Goal: Transaction & Acquisition: Book appointment/travel/reservation

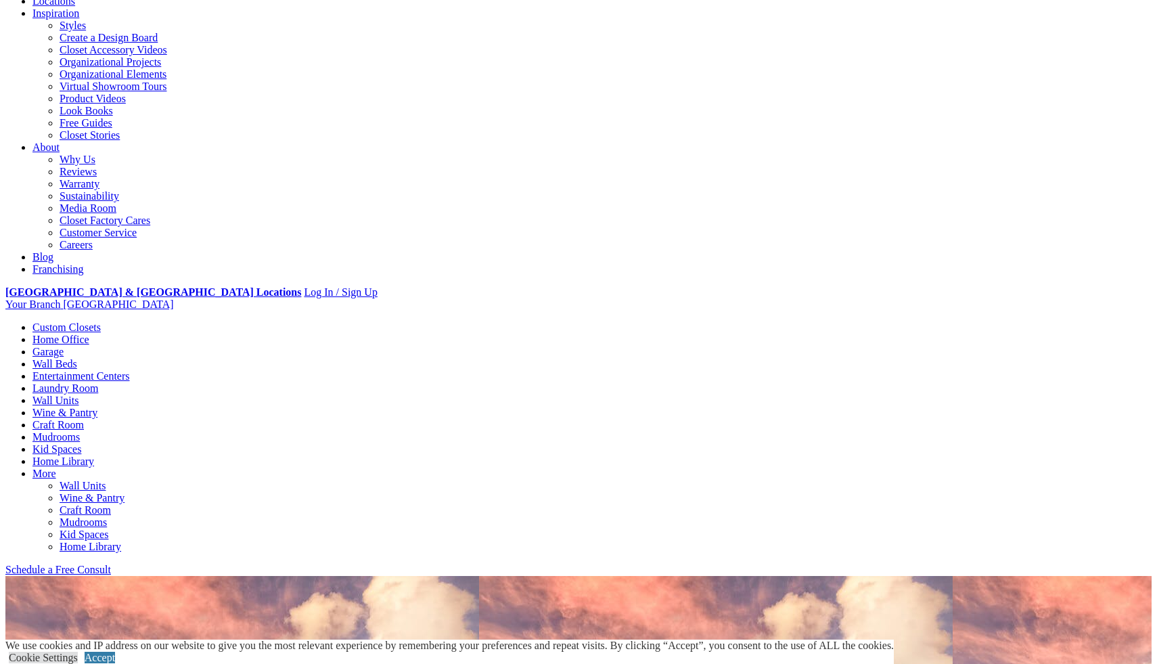
scroll to position [274, 0]
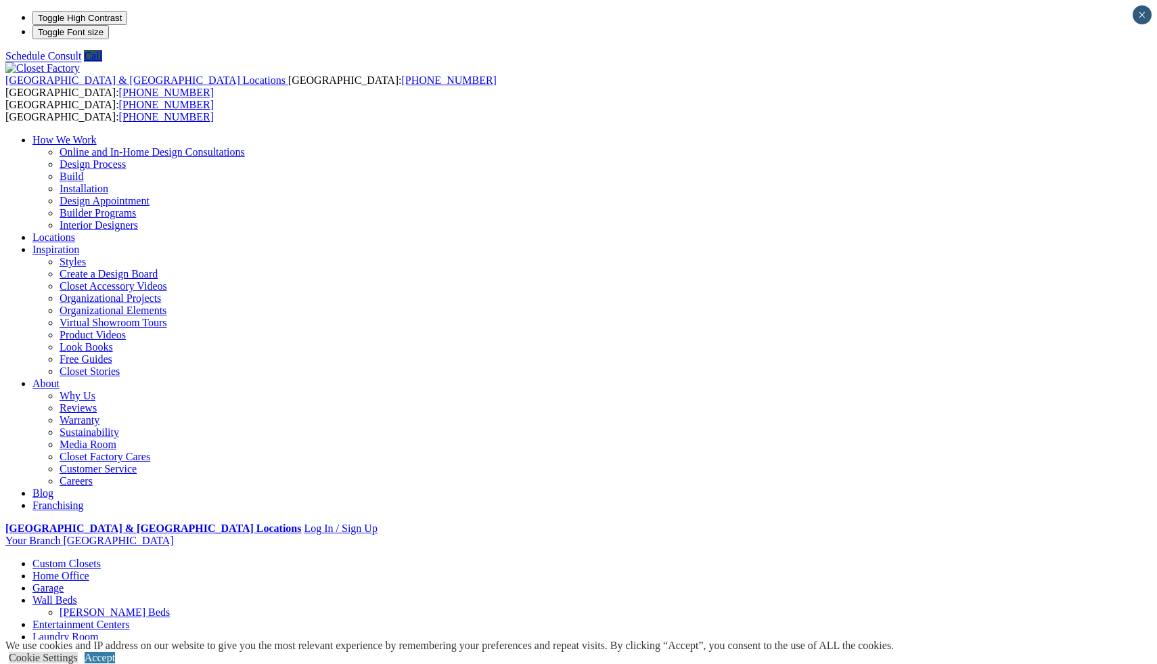
click at [170, 606] on link "[PERSON_NAME] Beds" at bounding box center [115, 612] width 110 height 12
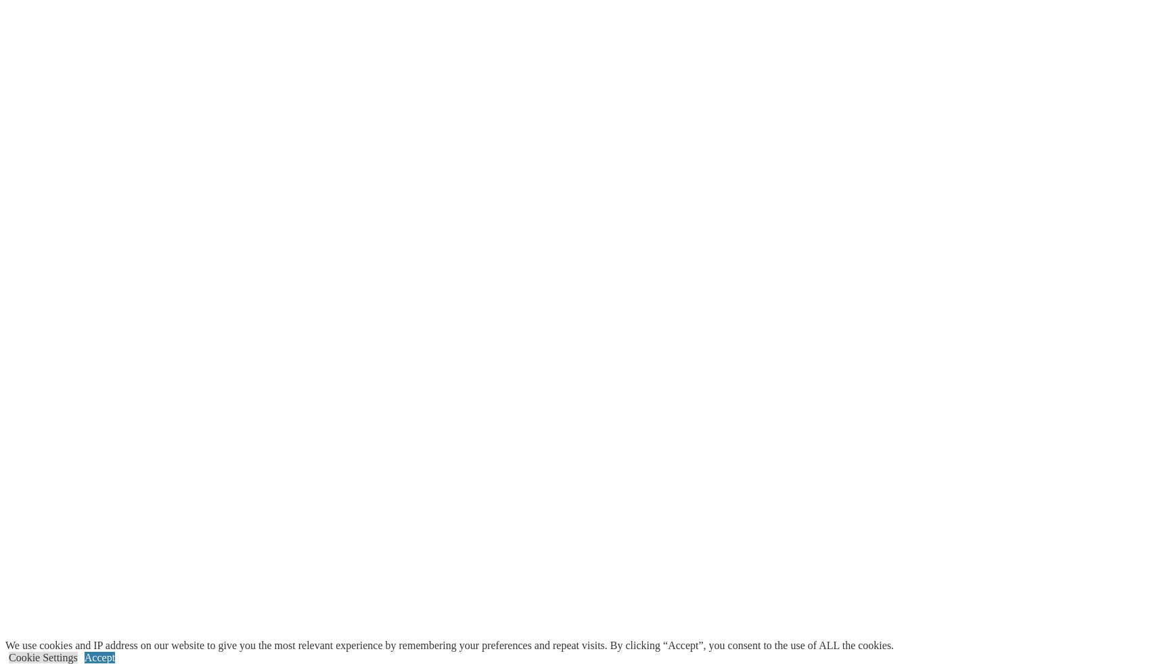
scroll to position [2739, 0]
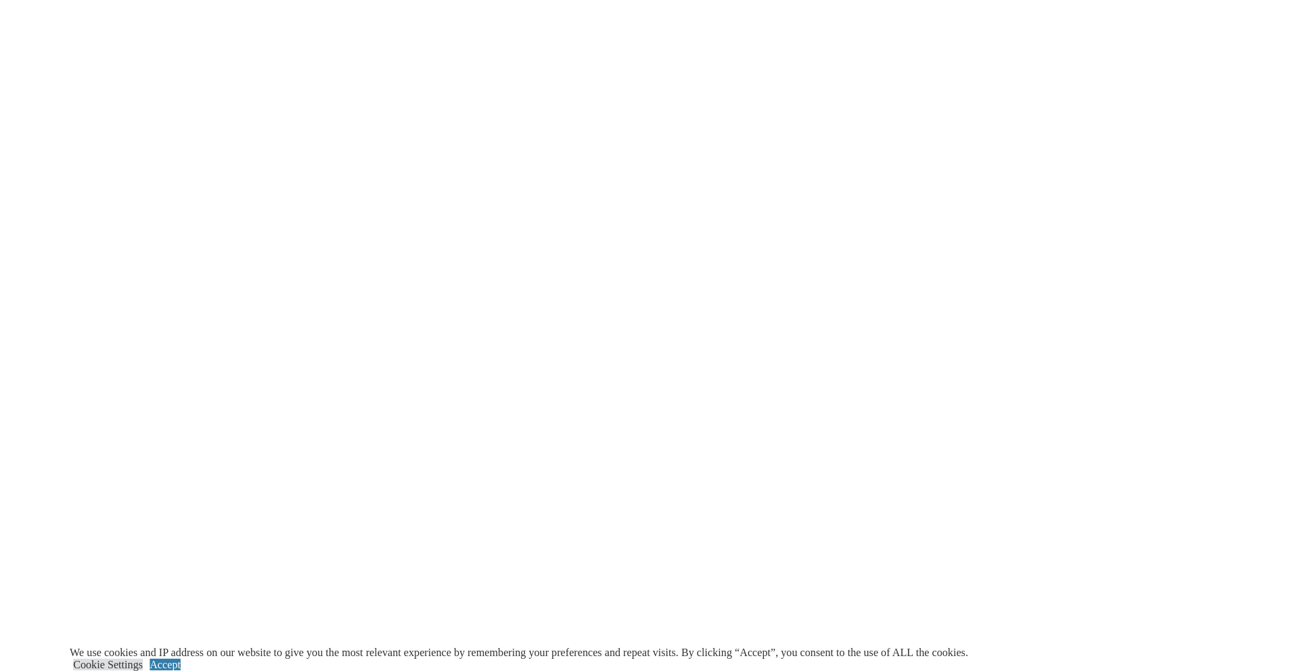
scroll to position [2738, 0]
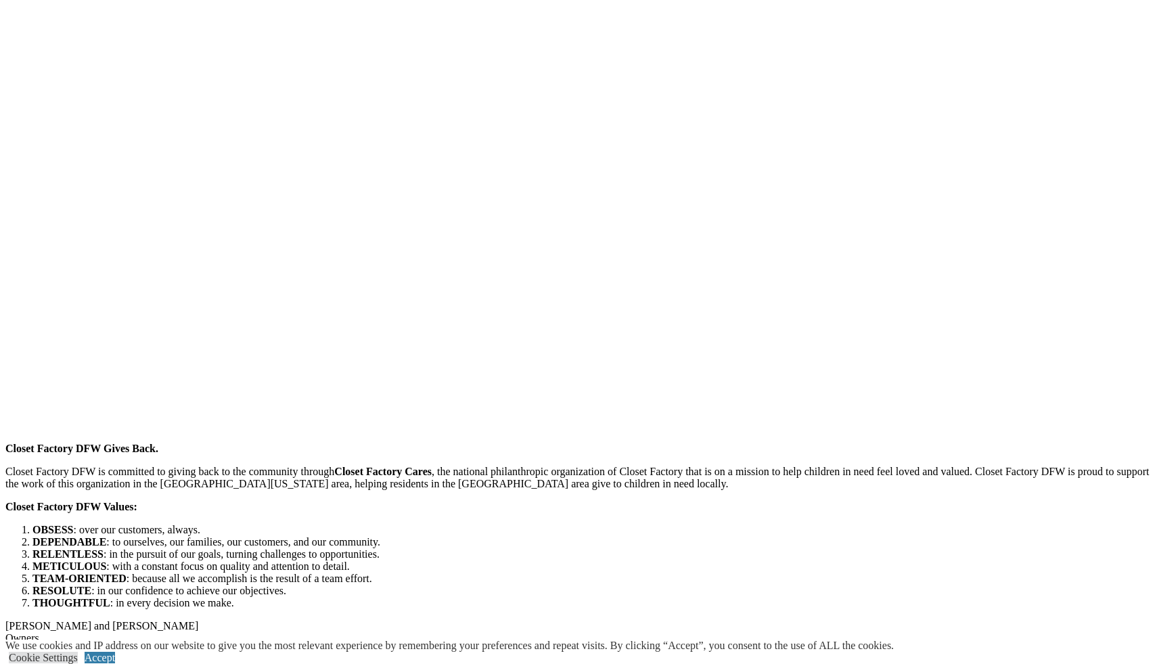
scroll to position [1992, 0]
